Goal: Find specific page/section: Find specific page/section

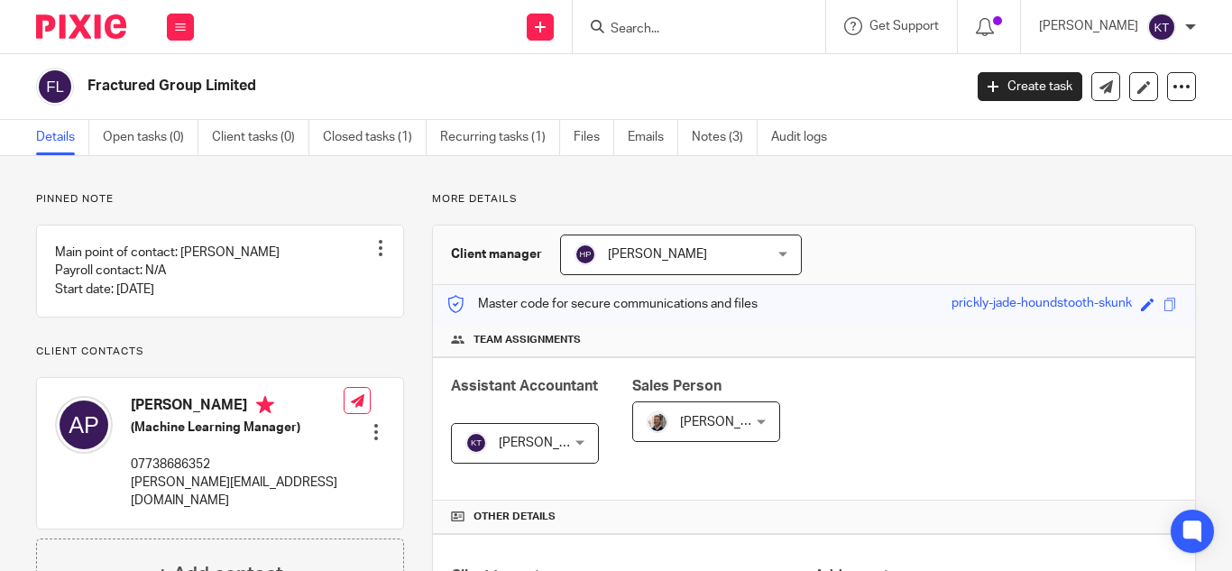
scroll to position [14, 0]
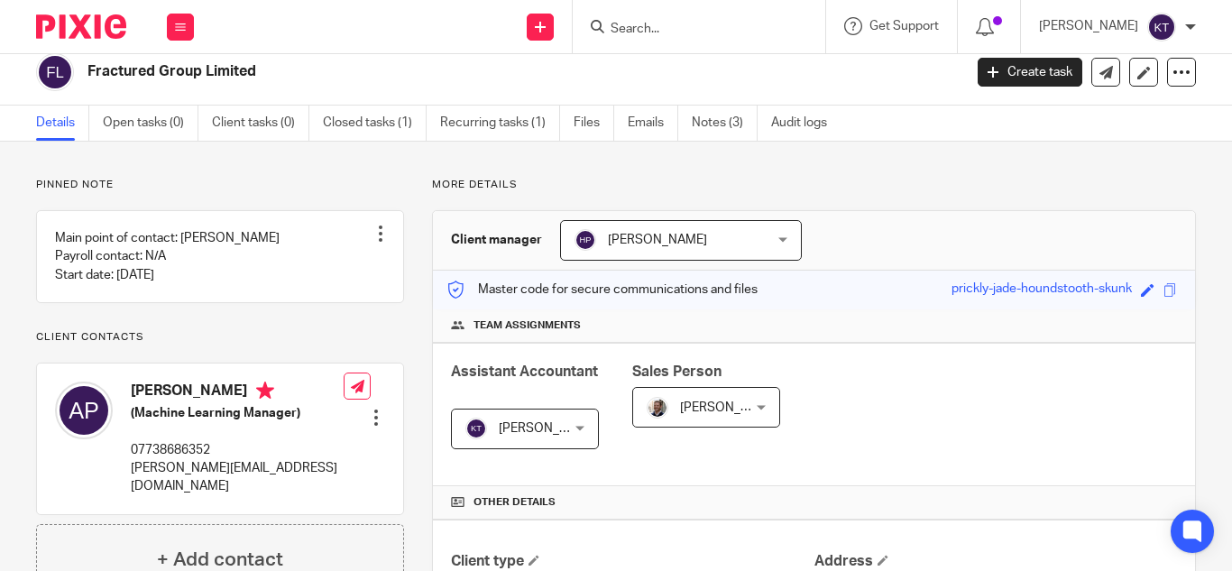
click at [656, 31] on input "Search" at bounding box center [690, 30] width 162 height 16
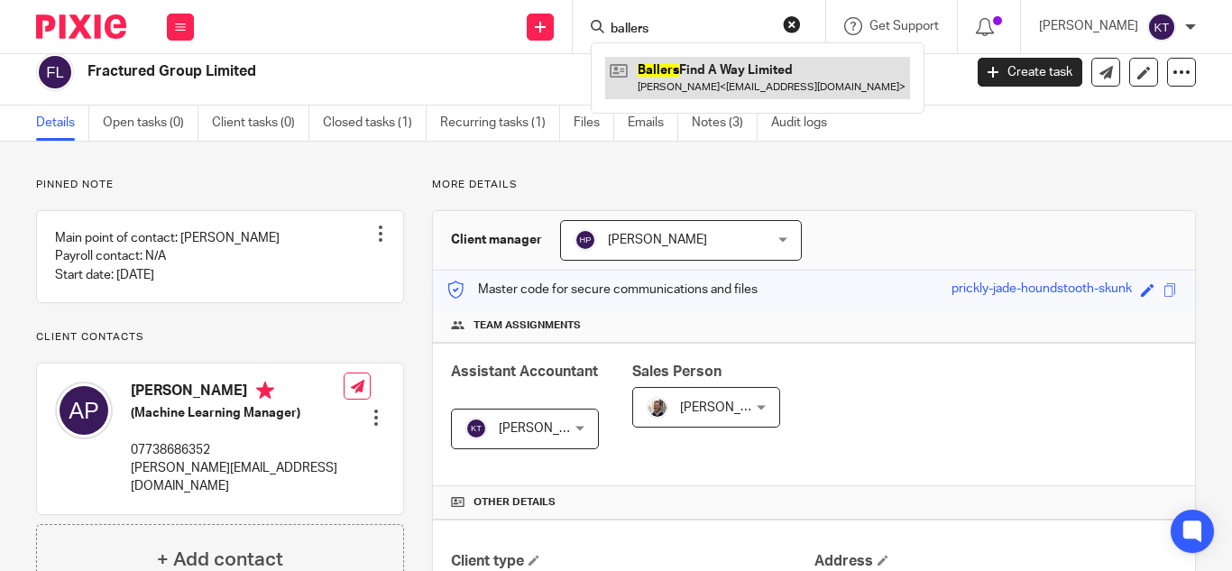
type input "ballers"
click at [676, 79] on link at bounding box center [757, 77] width 305 height 41
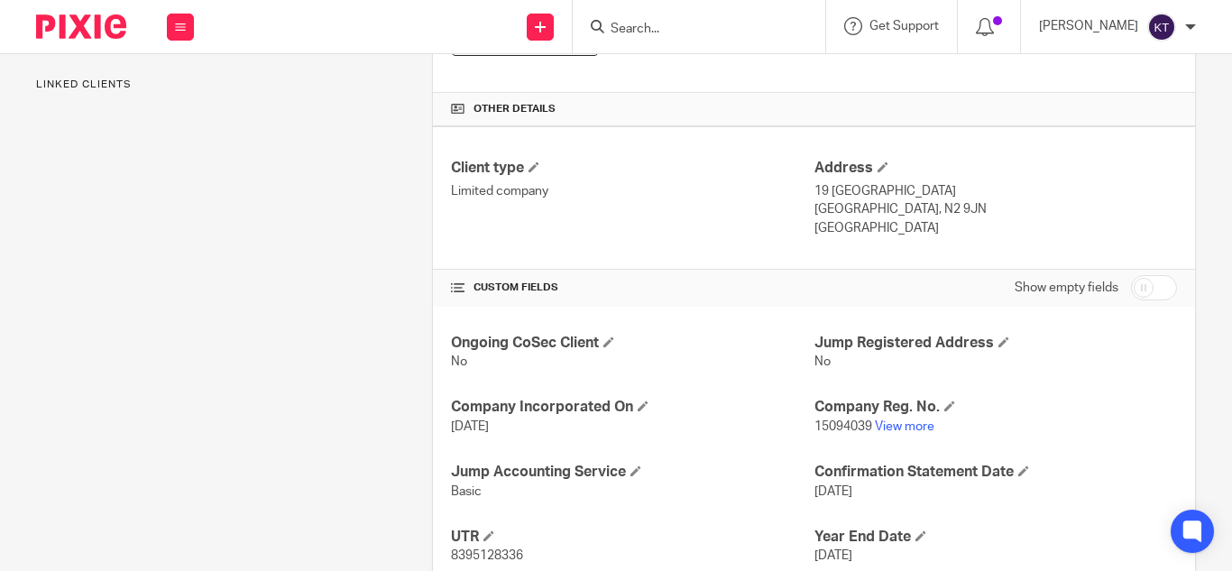
scroll to position [407, 0]
click at [656, 33] on input "Search" at bounding box center [690, 30] width 162 height 16
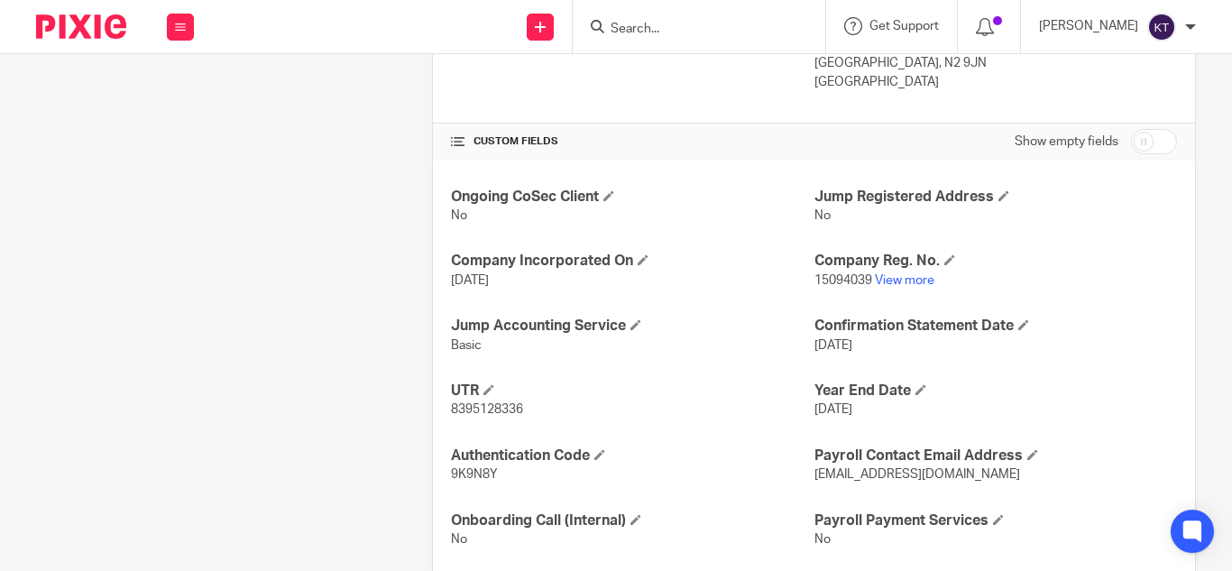
scroll to position [595, 0]
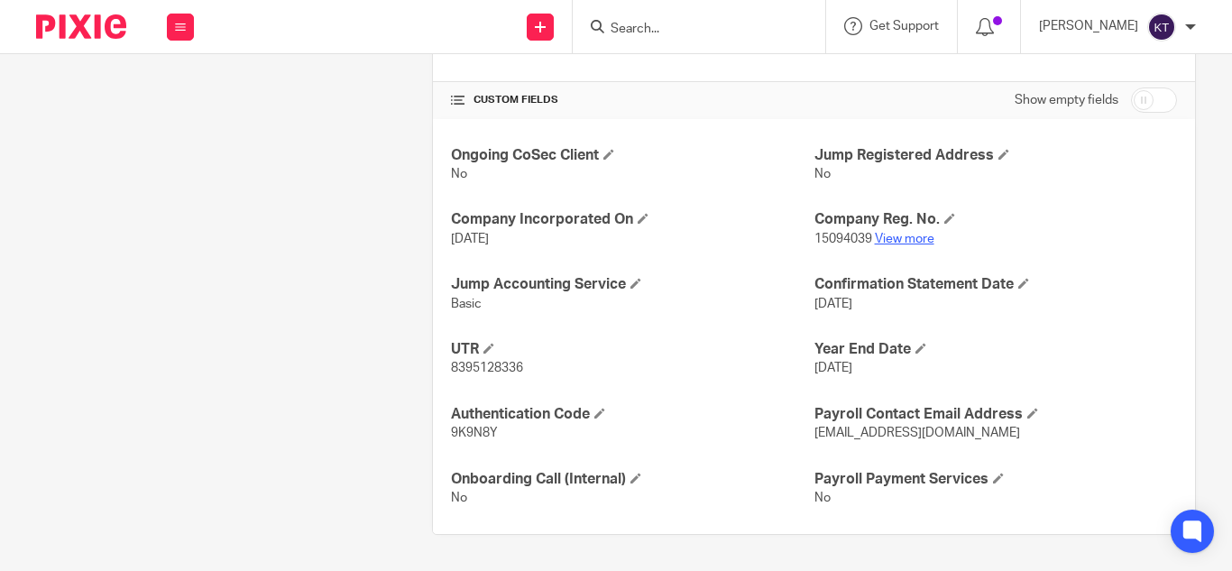
click at [901, 239] on link "View more" at bounding box center [905, 239] width 60 height 13
